Goal: Task Accomplishment & Management: Manage account settings

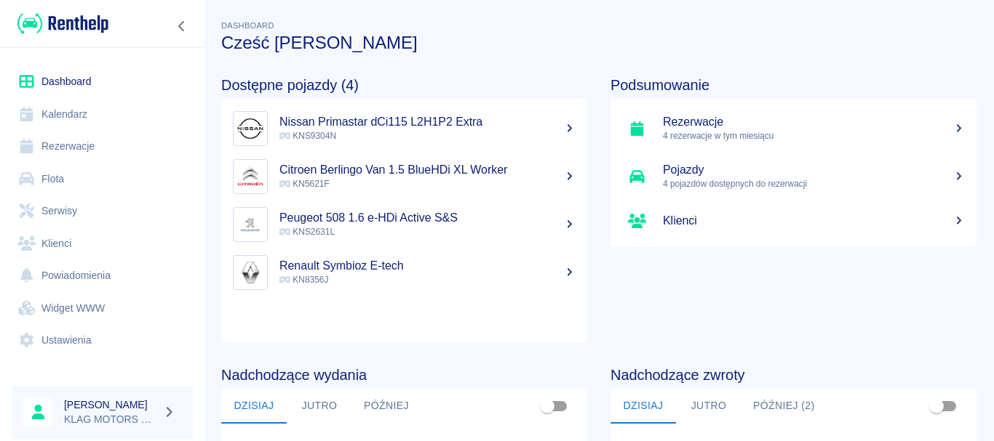
click at [108, 148] on link "Rezerwacje" at bounding box center [102, 146] width 181 height 33
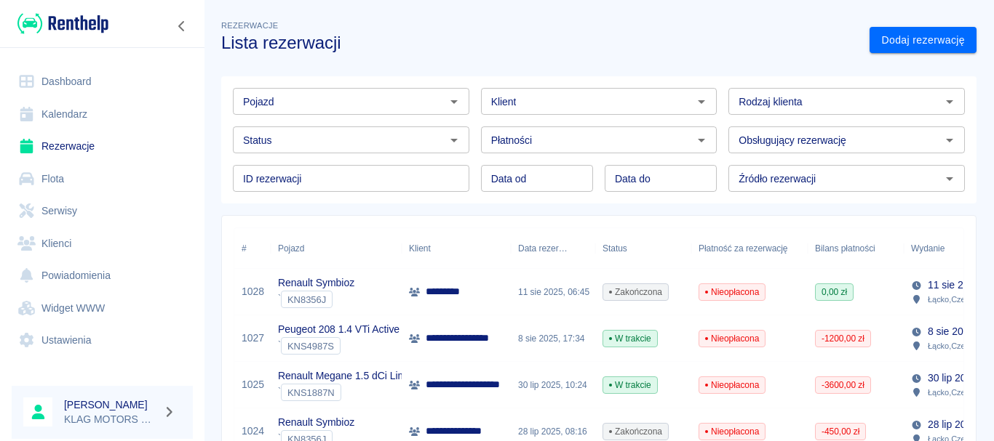
scroll to position [73, 0]
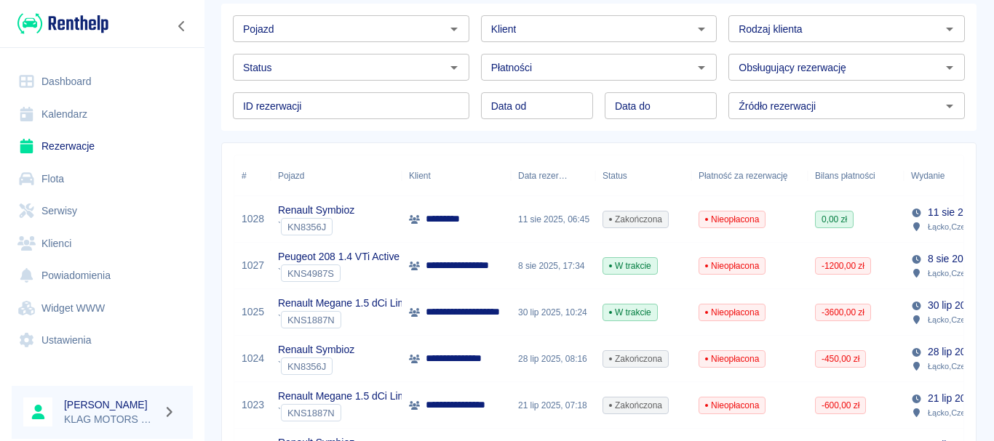
click at [379, 324] on div "` KNS1887N" at bounding box center [350, 319] width 145 height 17
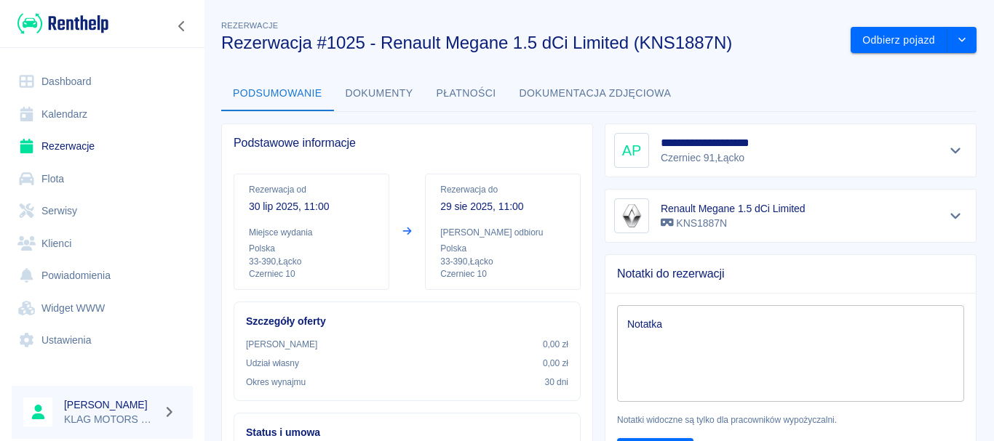
click at [452, 91] on button "Płatności" at bounding box center [466, 93] width 83 height 35
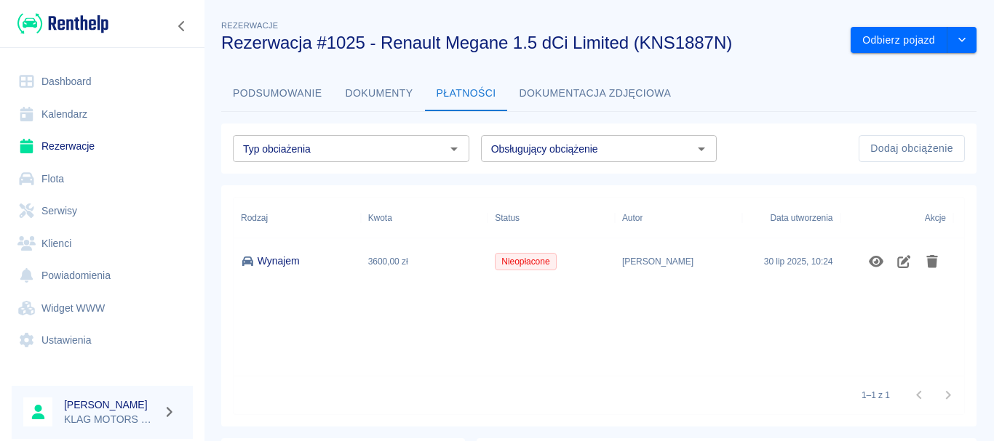
click at [415, 90] on button "Dokumenty" at bounding box center [379, 93] width 91 height 35
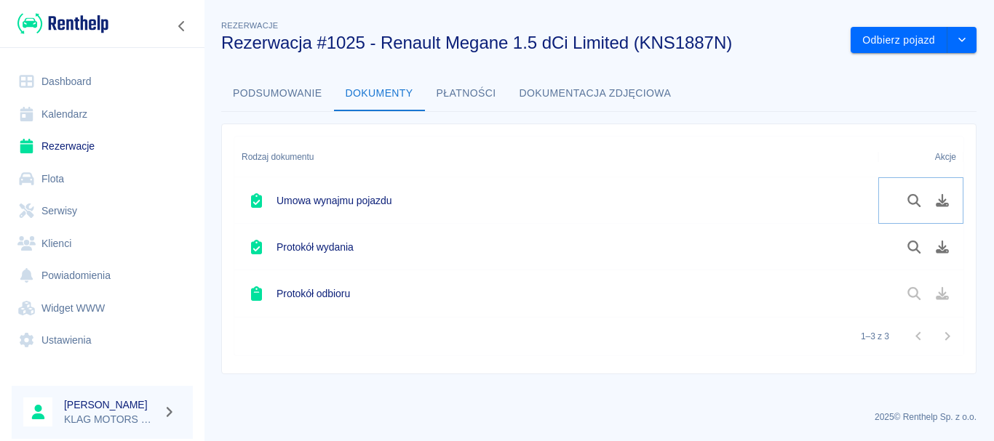
click at [913, 204] on icon "Podgląd dokumentu" at bounding box center [913, 200] width 13 height 13
